Goal: Transaction & Acquisition: Purchase product/service

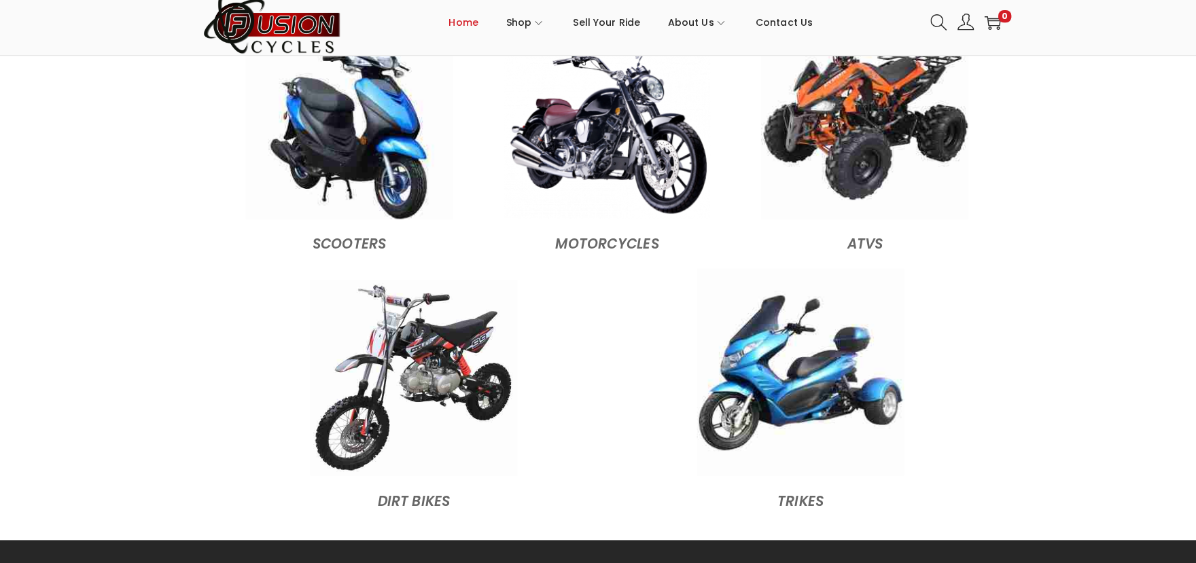
scroll to position [1414, 0]
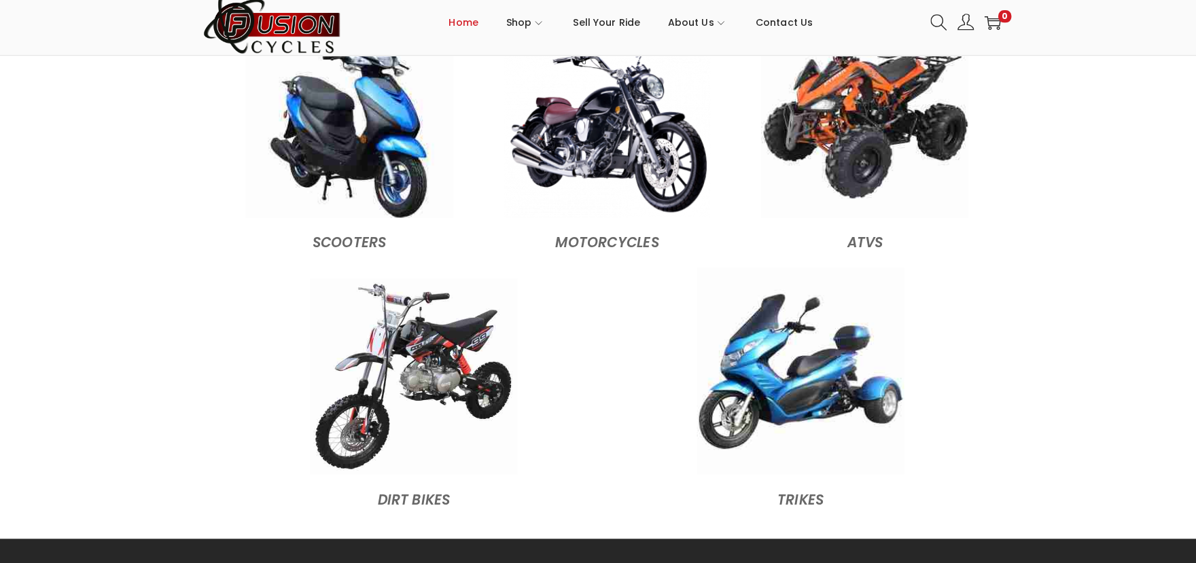
click at [1147, 246] on section "Shop By Vehicle Scooters MOTORCYCLES ATVs Dirt Bikes Trikes Go-Karts E-Bikes SI…" at bounding box center [598, 221] width 1196 height 607
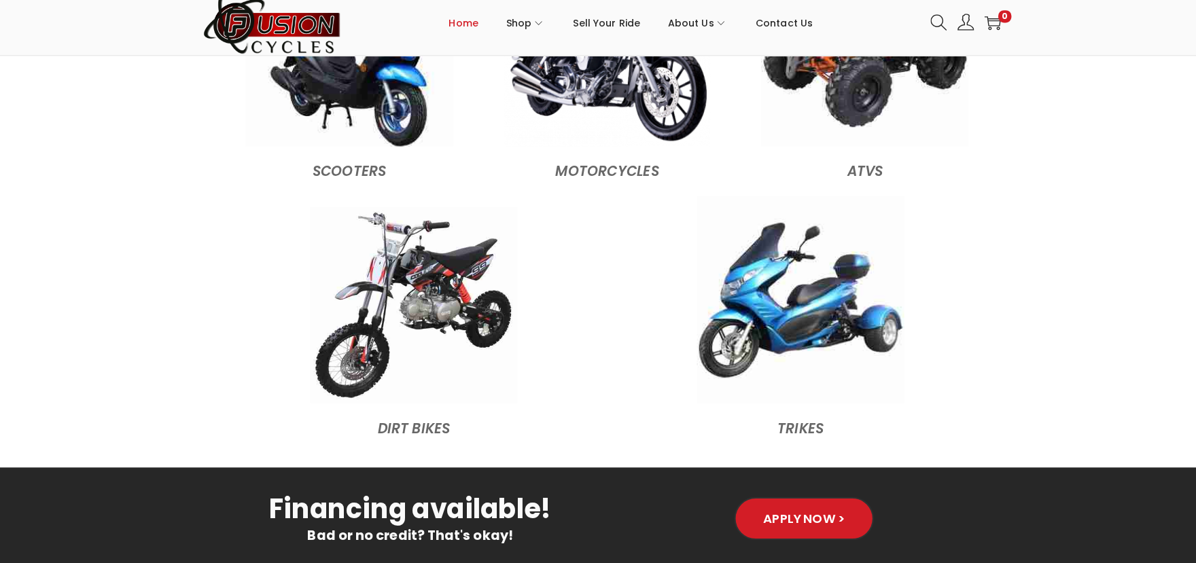
scroll to position [1488, 0]
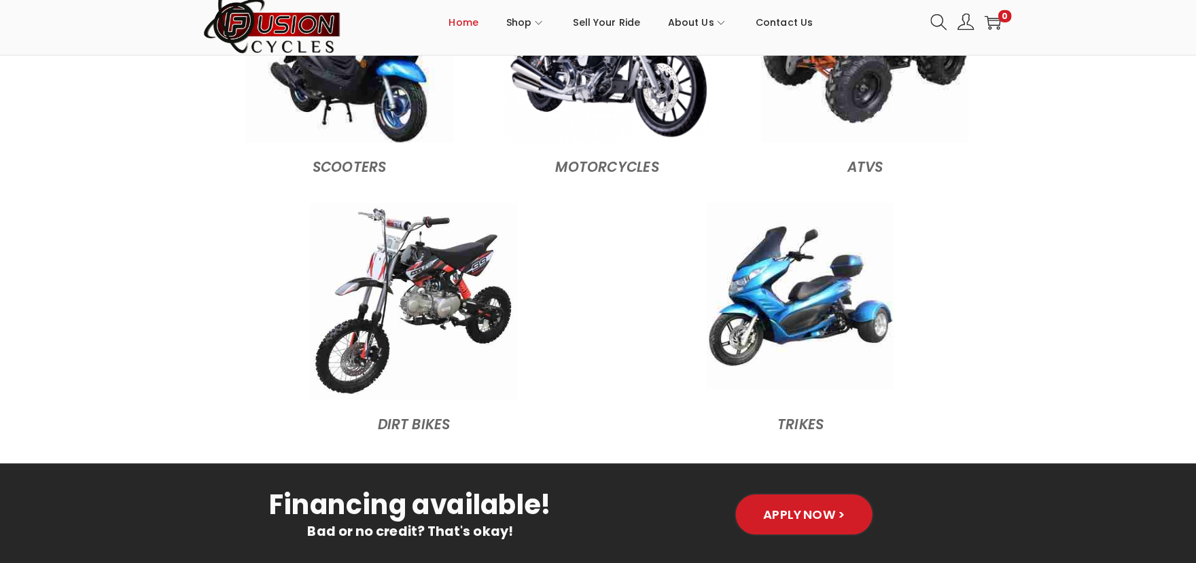
click at [809, 331] on img at bounding box center [787, 300] width 183 height 183
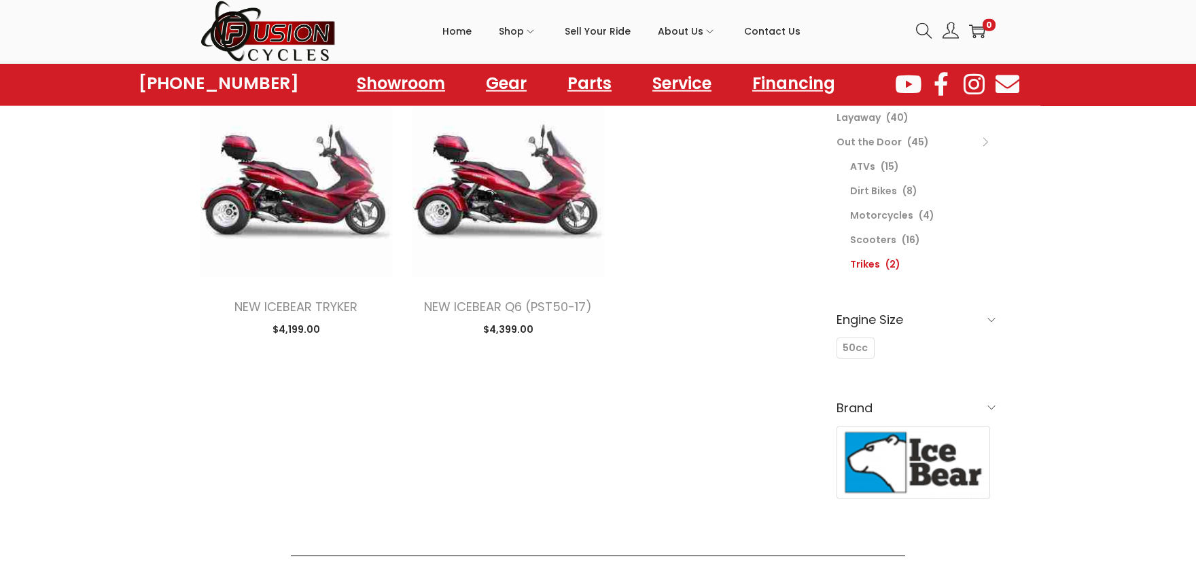
scroll to position [154, 0]
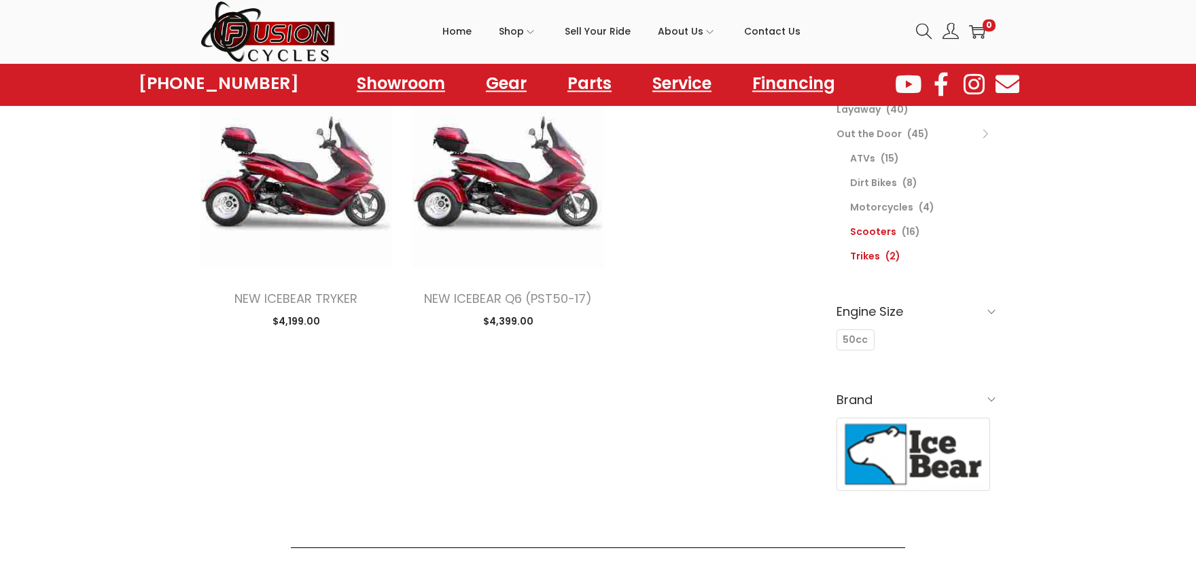
click at [874, 227] on link "Scooters" at bounding box center [873, 232] width 46 height 14
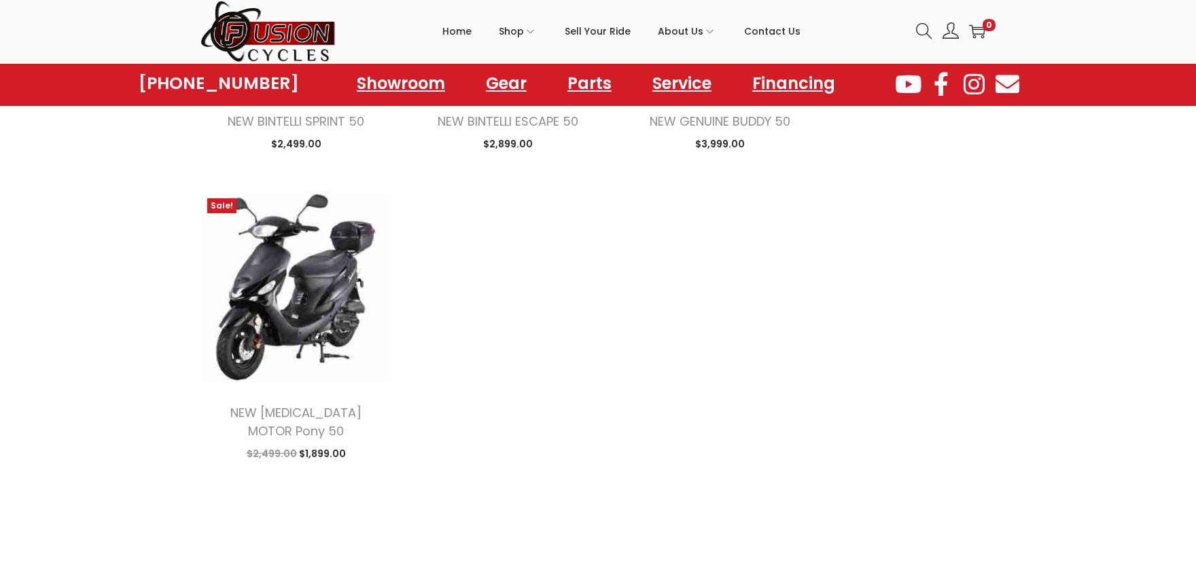
scroll to position [1553, 0]
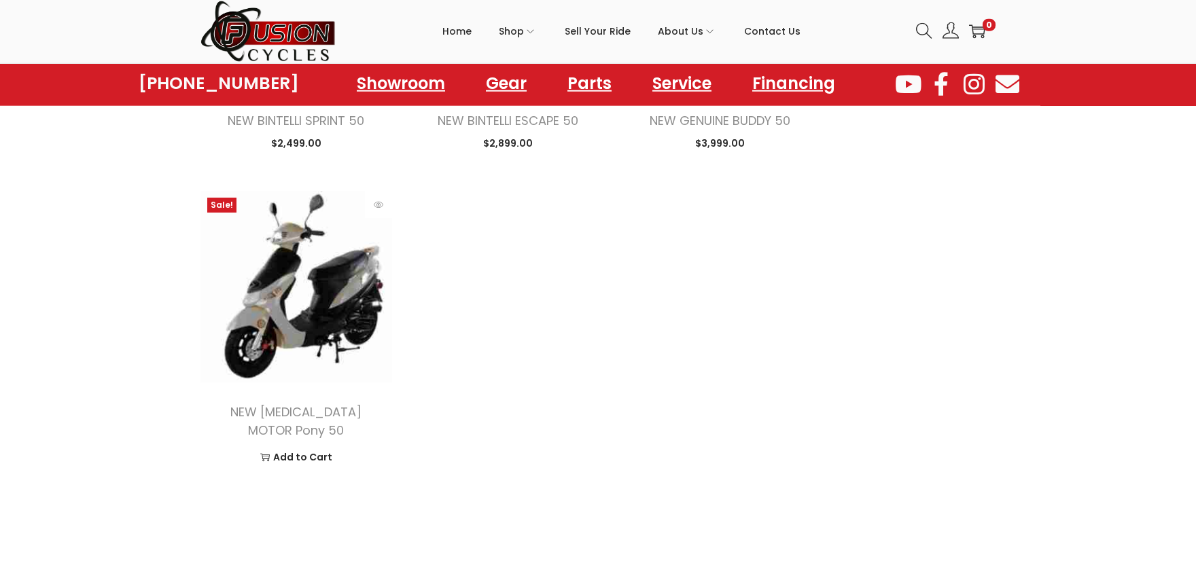
click at [321, 356] on img at bounding box center [296, 287] width 192 height 192
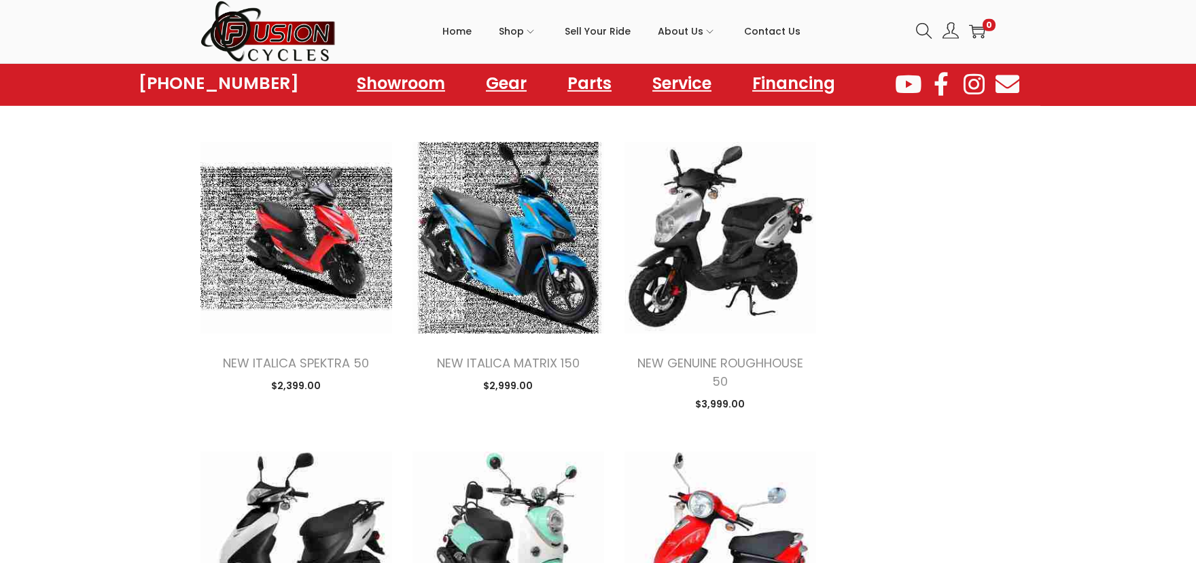
scroll to position [882, 0]
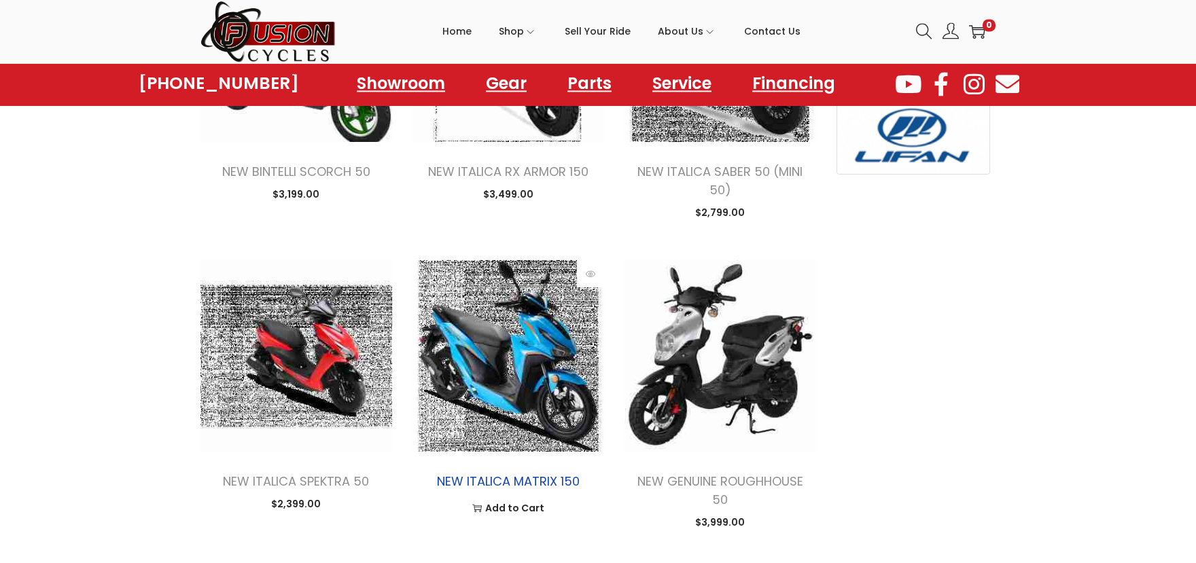
click at [522, 484] on link "NEW ITALICA MATRIX 150" at bounding box center [508, 481] width 143 height 17
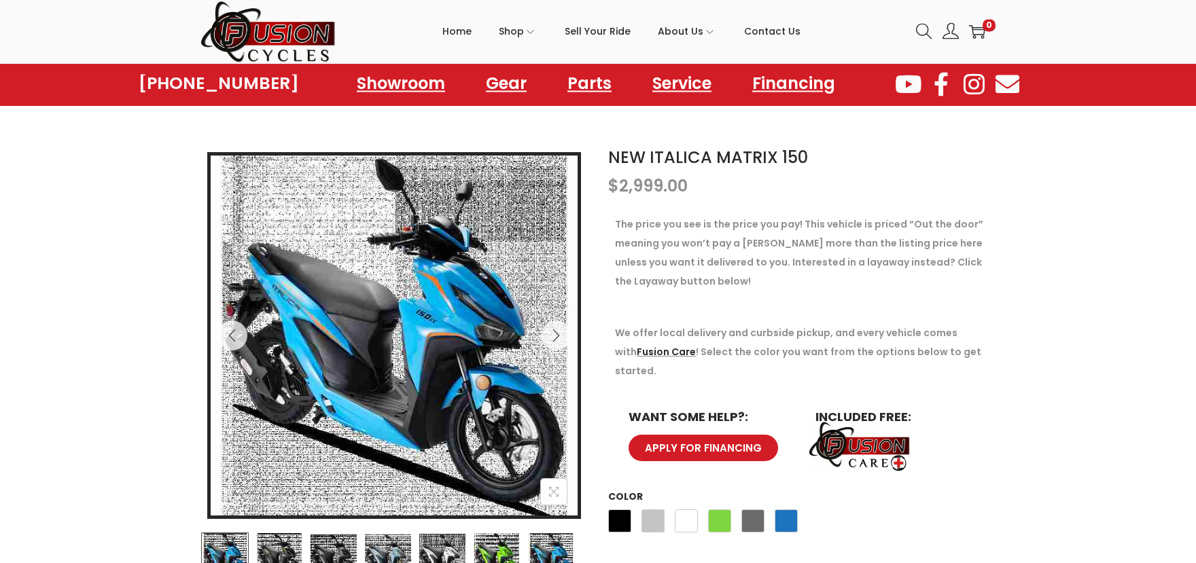
scroll to position [61, 0]
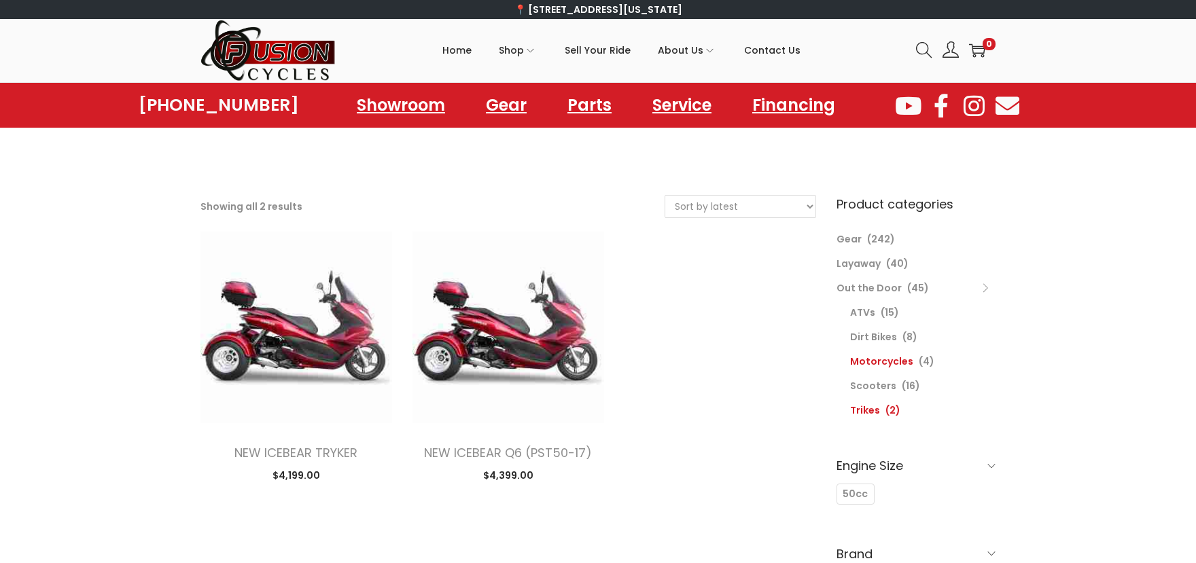
click at [878, 362] on link "Motorcycles" at bounding box center [881, 362] width 63 height 14
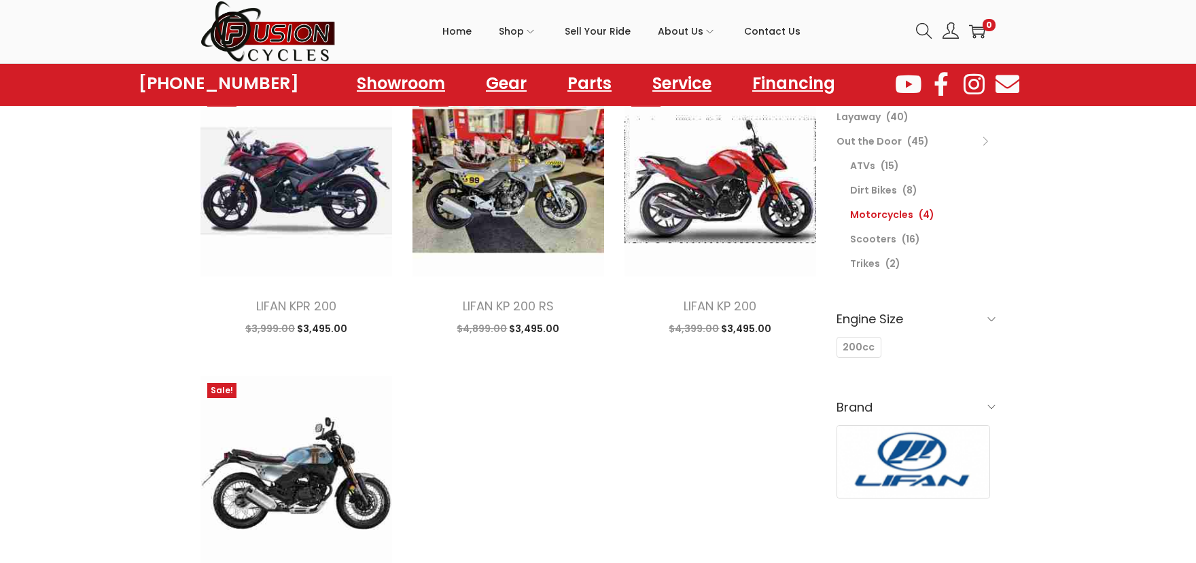
scroll to position [147, 0]
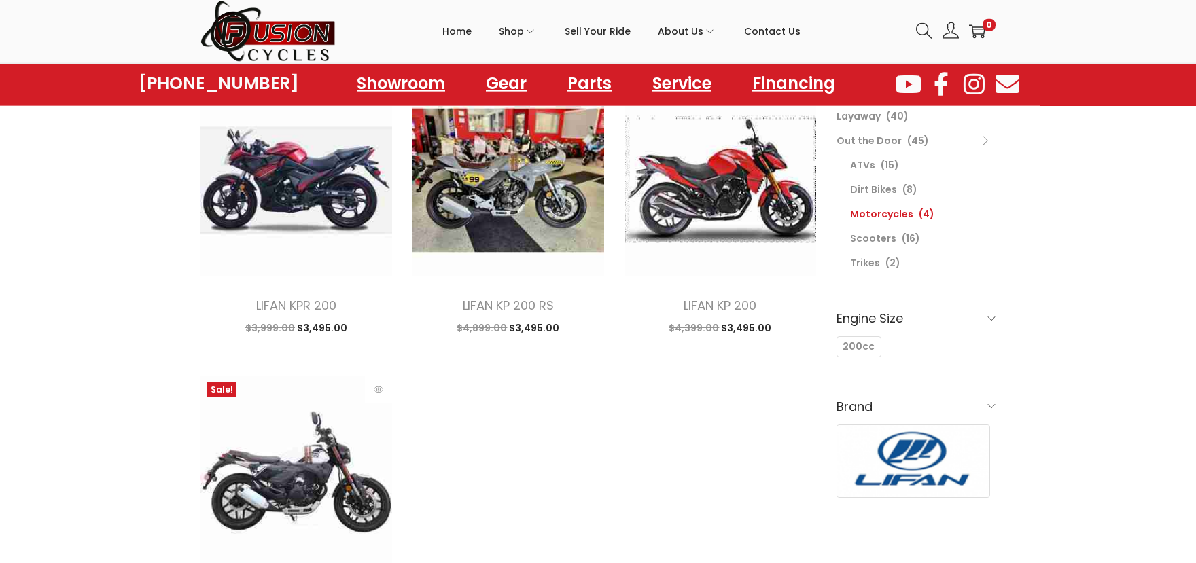
click at [268, 479] on img at bounding box center [296, 472] width 192 height 192
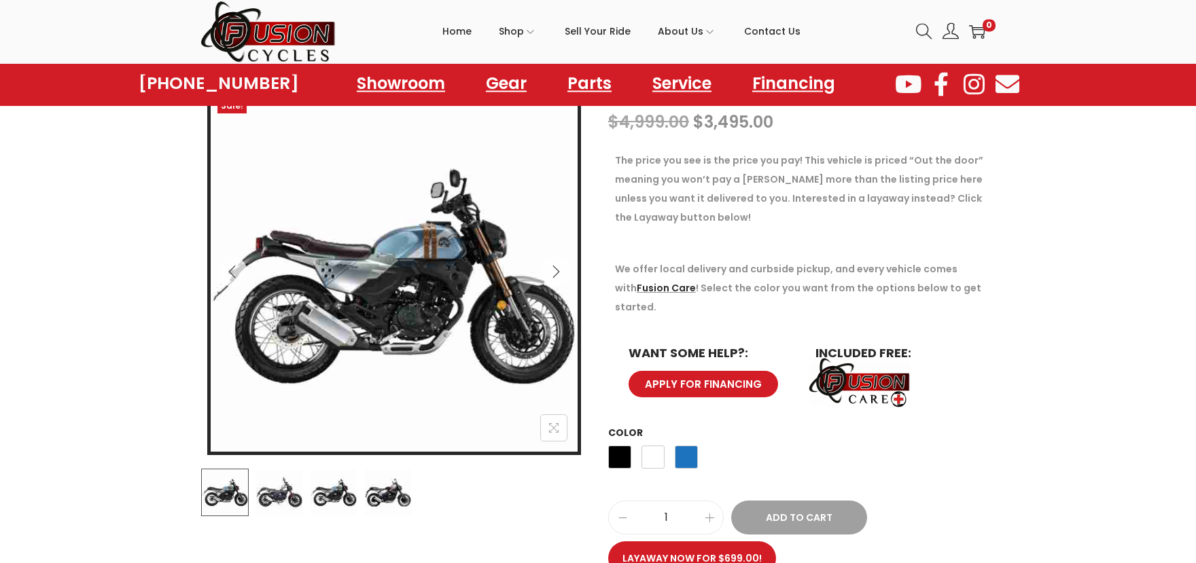
scroll to position [133, 0]
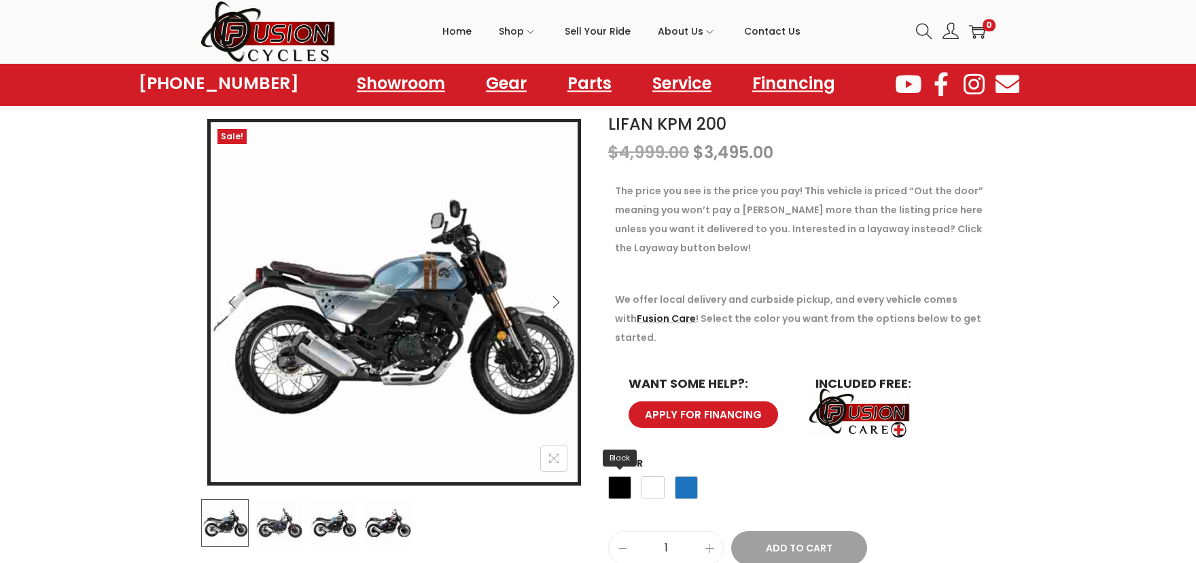
click at [619, 476] on span "Black" at bounding box center [619, 487] width 23 height 23
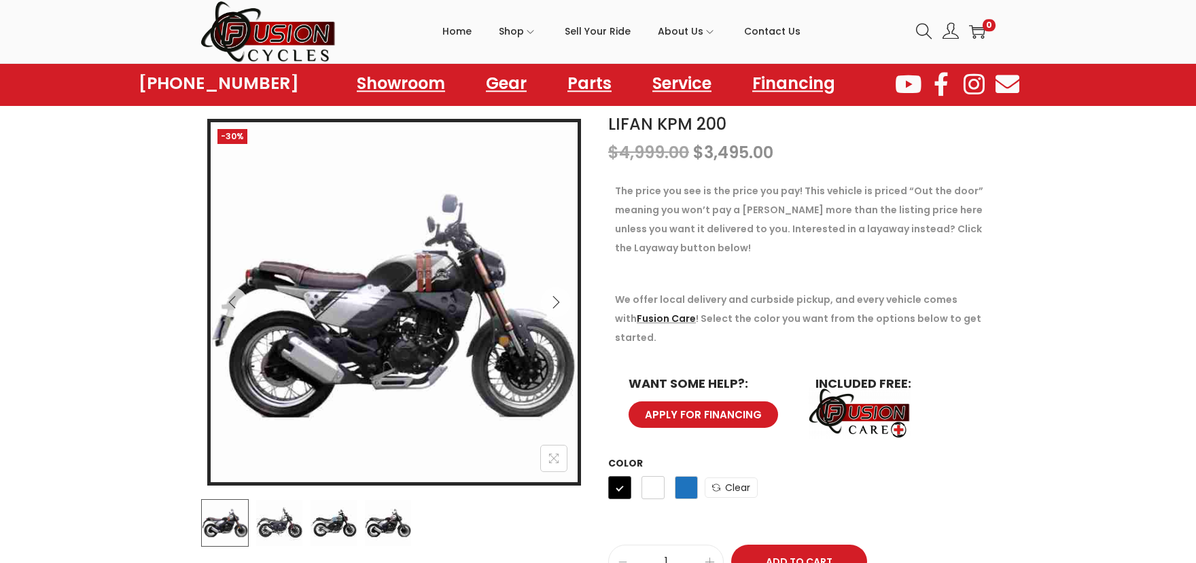
click at [669, 473] on div "Black White Blue" at bounding box center [653, 491] width 90 height 37
click at [657, 476] on span "White" at bounding box center [652, 487] width 23 height 23
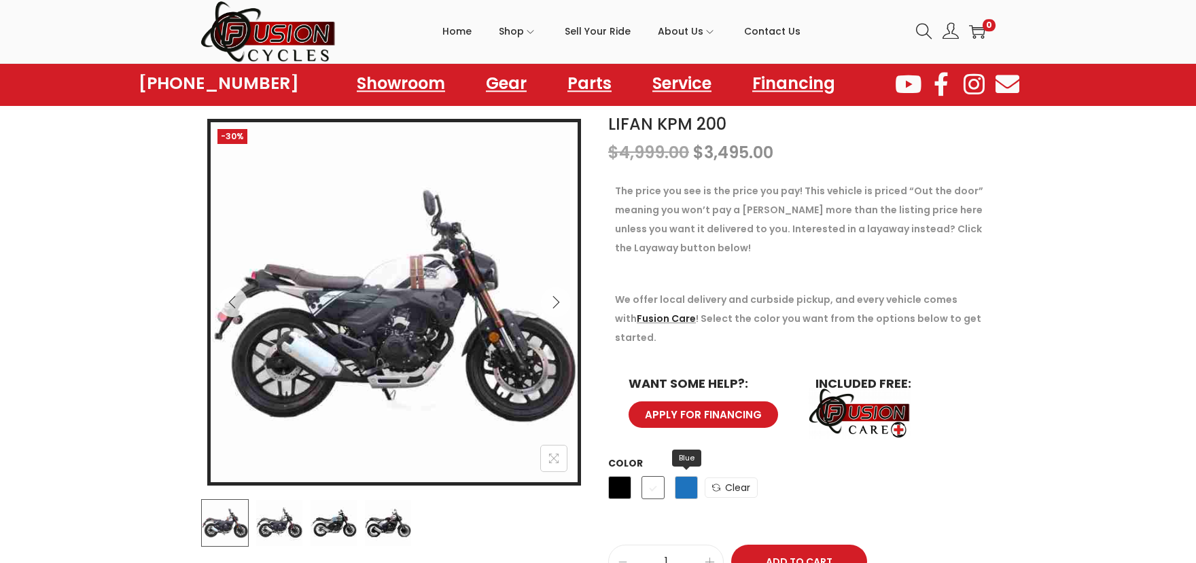
click at [689, 477] on span "Blue" at bounding box center [686, 487] width 23 height 23
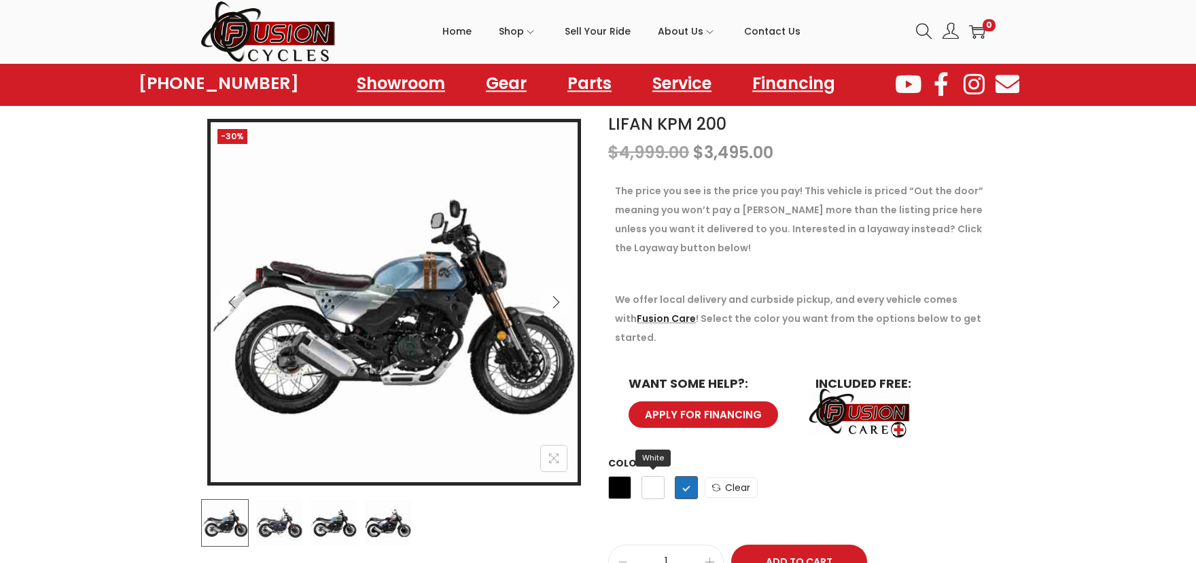
click at [652, 476] on span "White" at bounding box center [652, 487] width 23 height 23
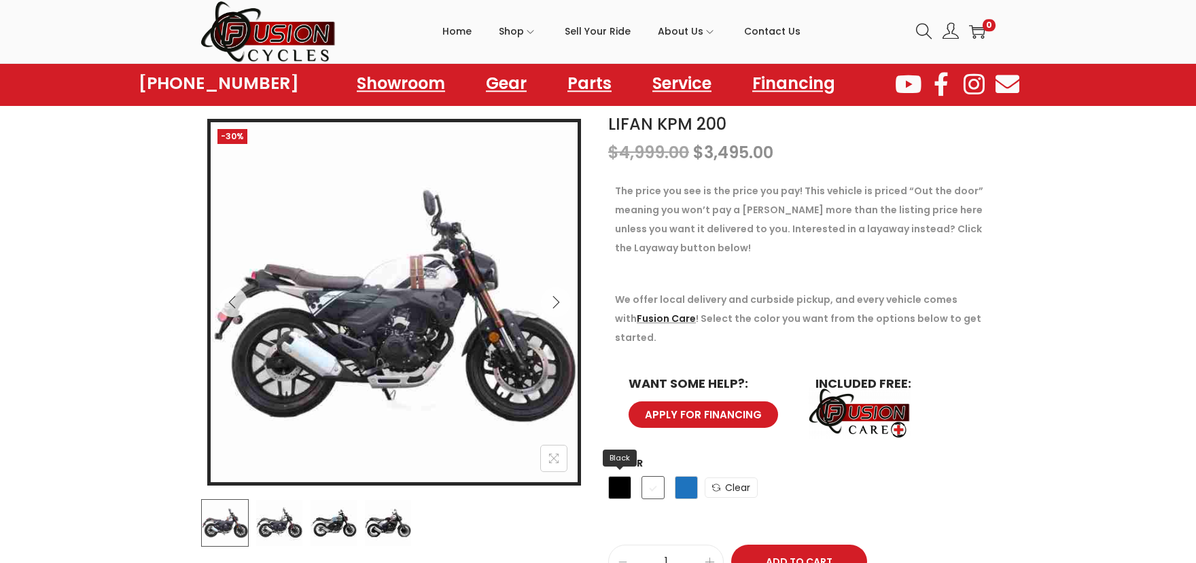
click at [621, 476] on span "Black" at bounding box center [619, 487] width 23 height 23
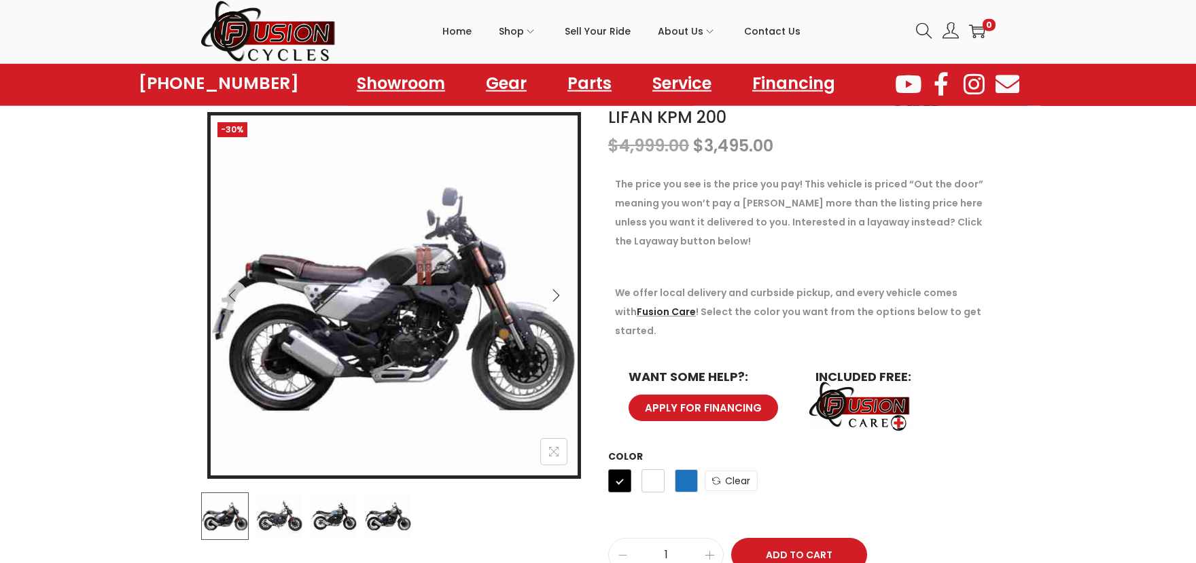
scroll to position [141, 0]
click at [651, 469] on span "White" at bounding box center [652, 480] width 23 height 23
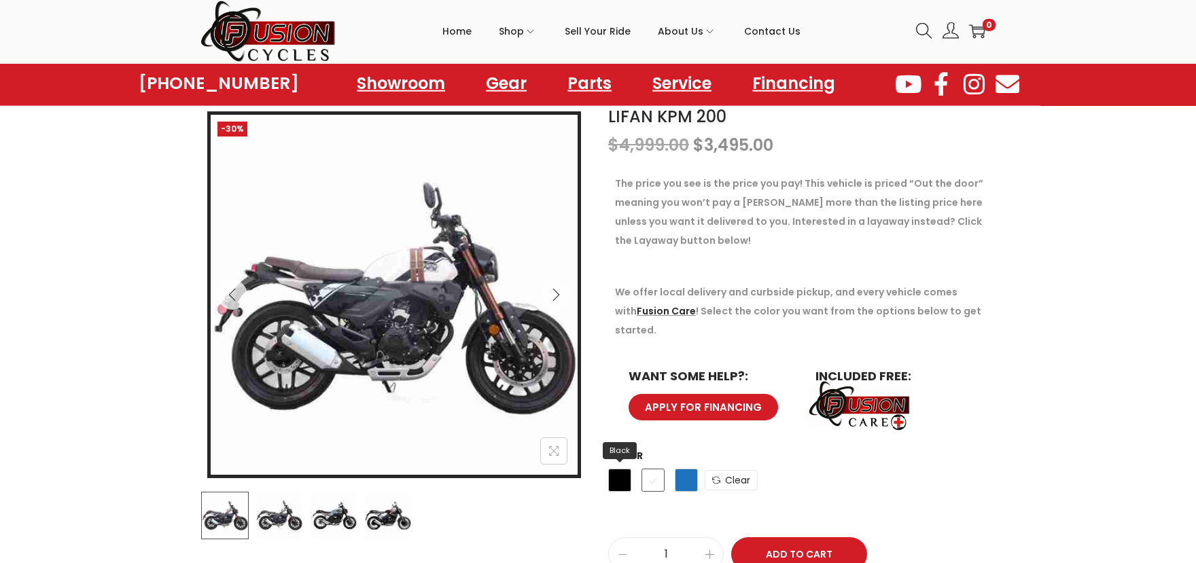
click at [628, 469] on span "Black" at bounding box center [619, 480] width 23 height 23
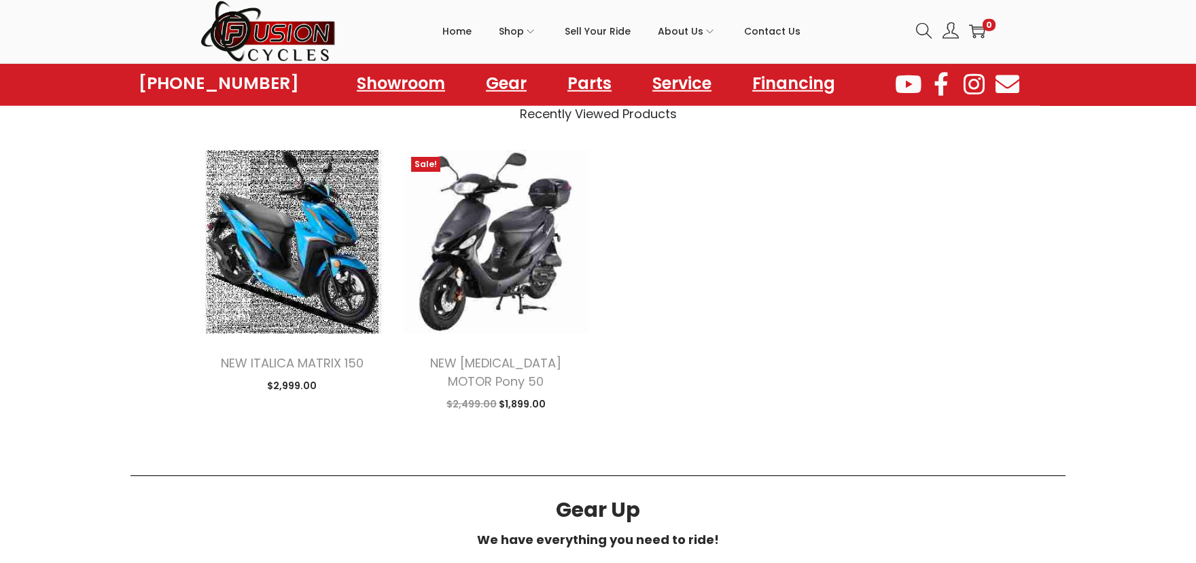
scroll to position [1268, 0]
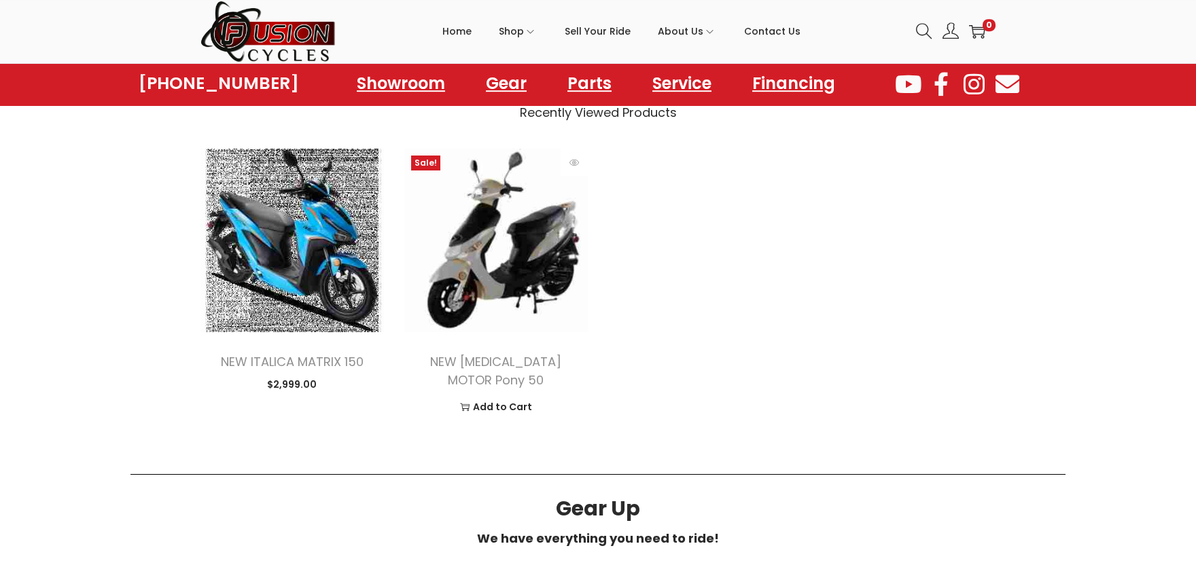
click at [502, 272] on img at bounding box center [495, 240] width 183 height 183
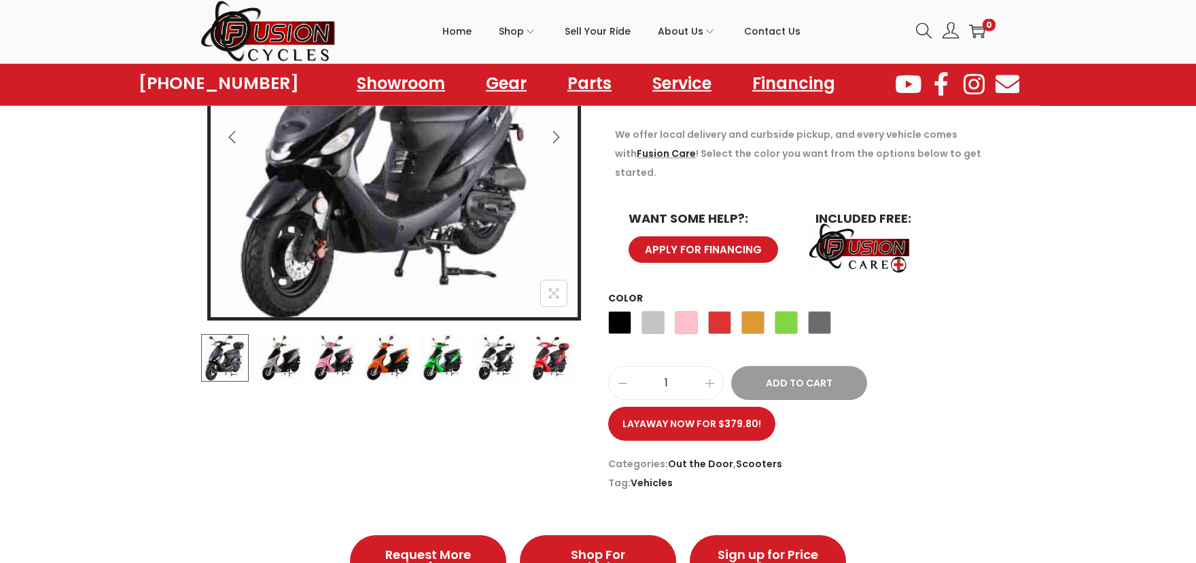
scroll to position [300, 0]
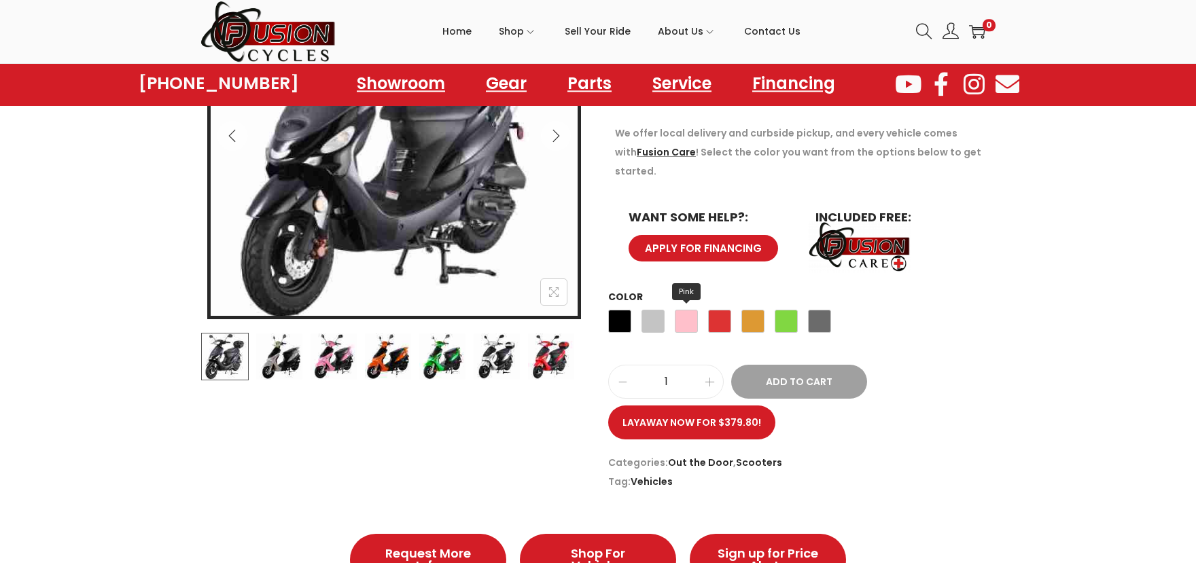
click at [689, 310] on span "Pink" at bounding box center [686, 321] width 23 height 23
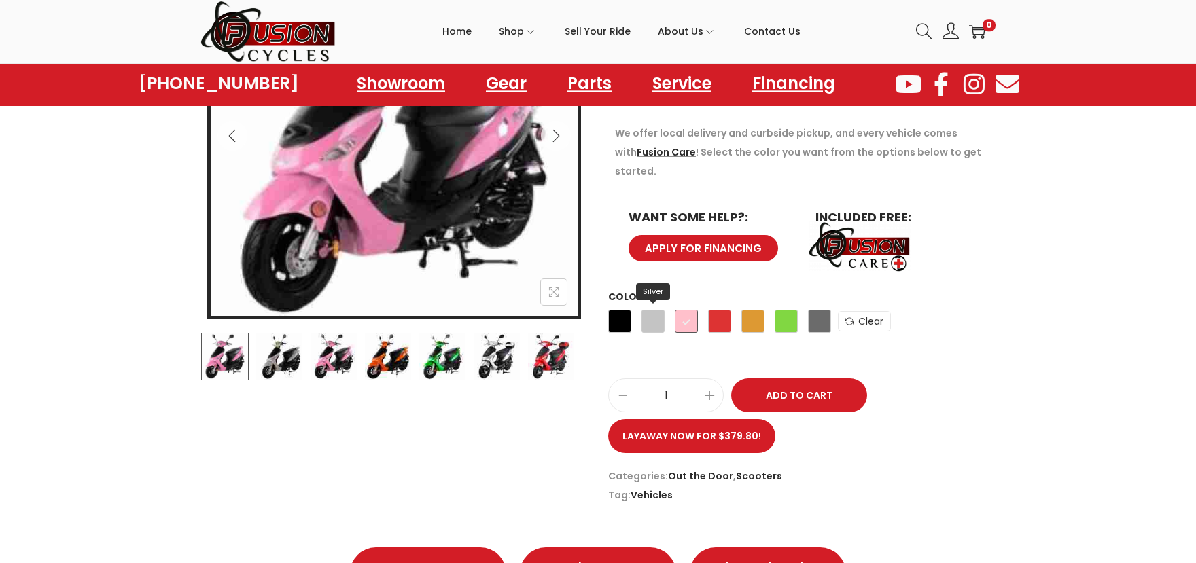
click at [648, 310] on span "Silver" at bounding box center [652, 321] width 23 height 23
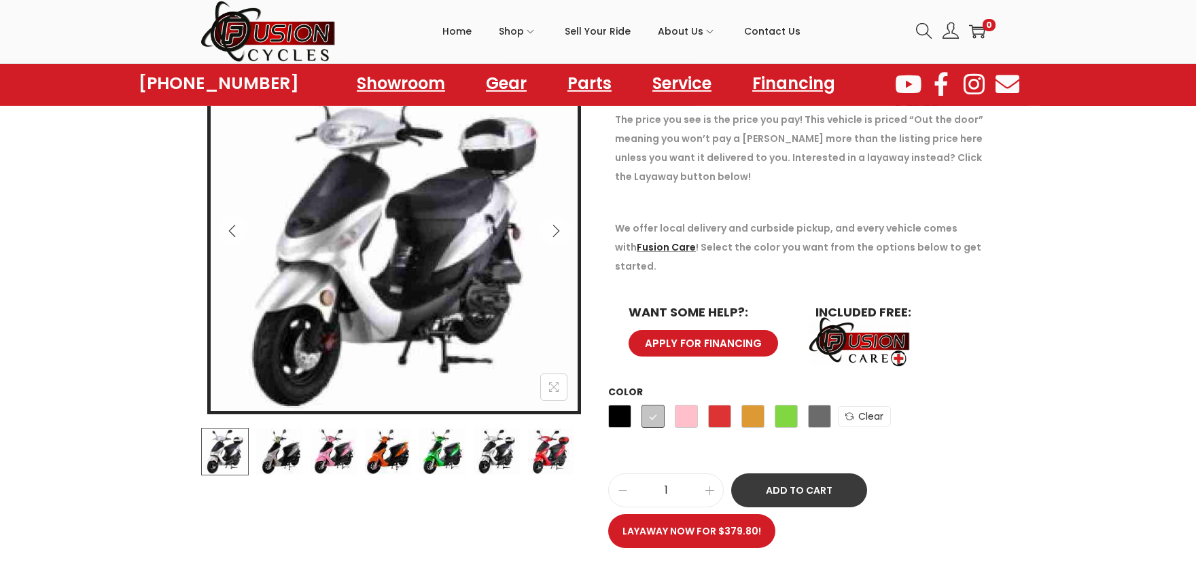
scroll to position [207, 0]
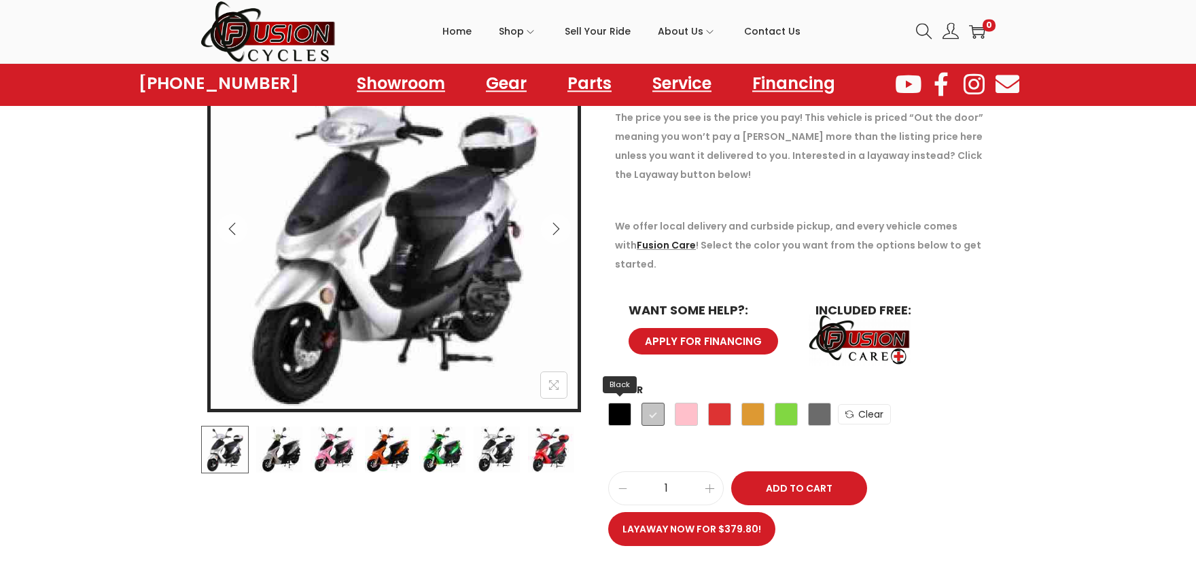
click at [620, 403] on span "Black" at bounding box center [619, 414] width 23 height 23
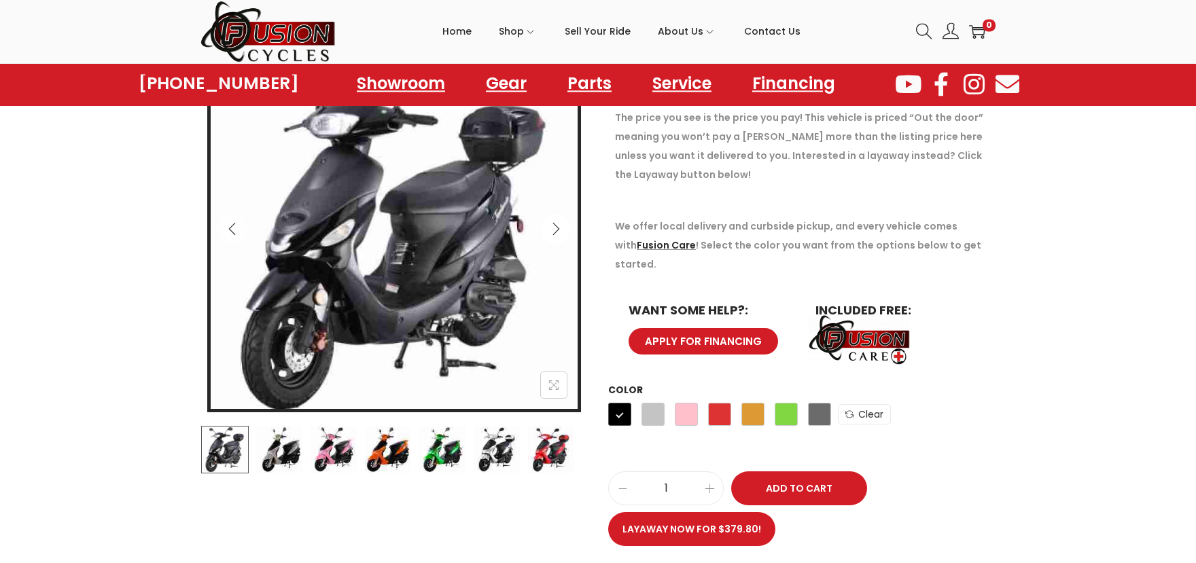
click at [553, 222] on button "Next" at bounding box center [556, 229] width 30 height 30
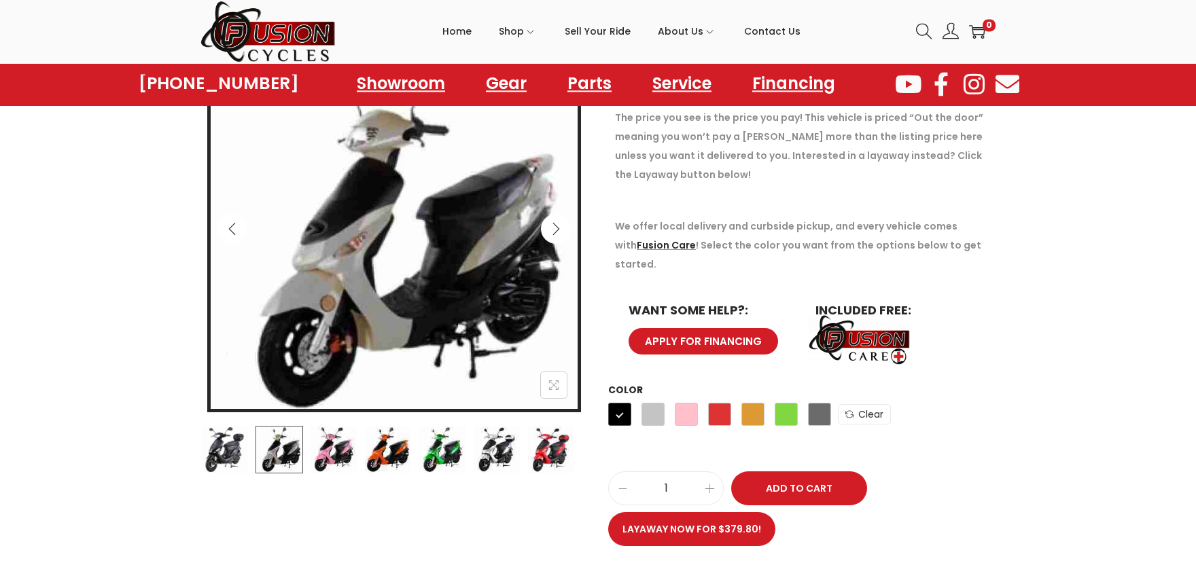
click at [553, 222] on button "Next" at bounding box center [556, 229] width 30 height 30
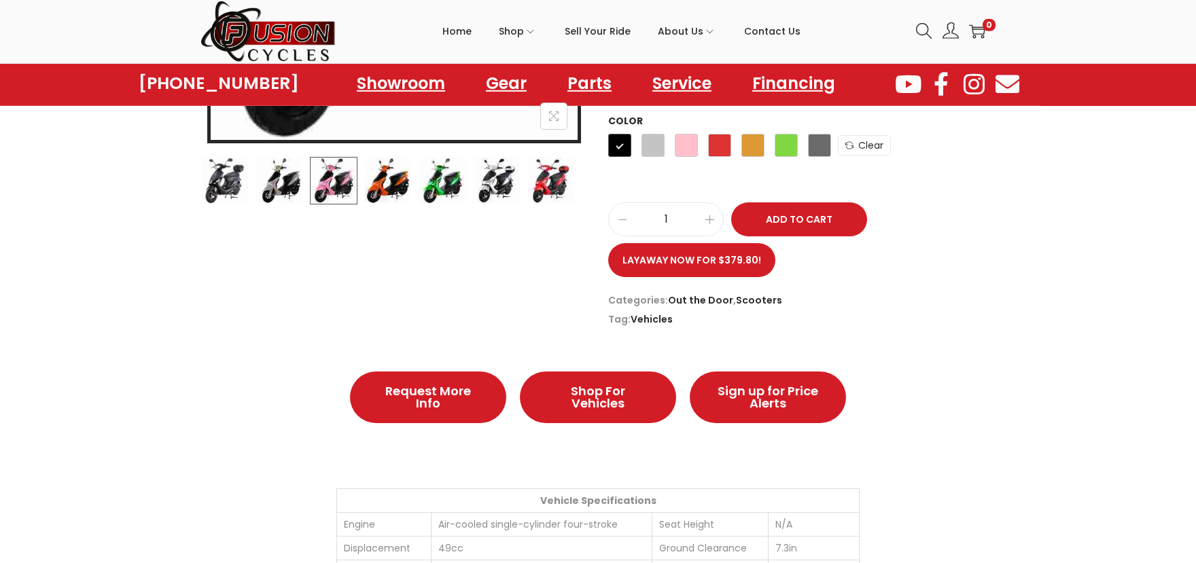
scroll to position [462, 0]
